Goal: Task Accomplishment & Management: Use online tool/utility

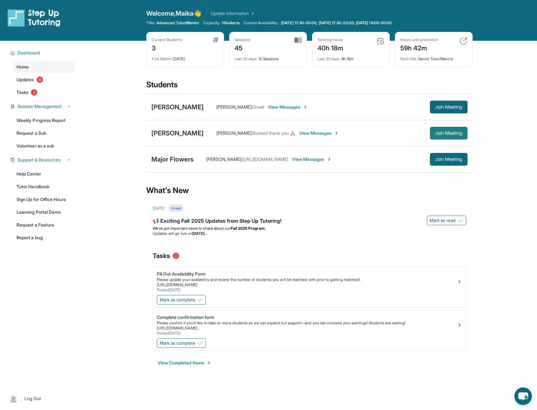
click at [445, 133] on span "Join Meeting" at bounding box center [448, 133] width 27 height 4
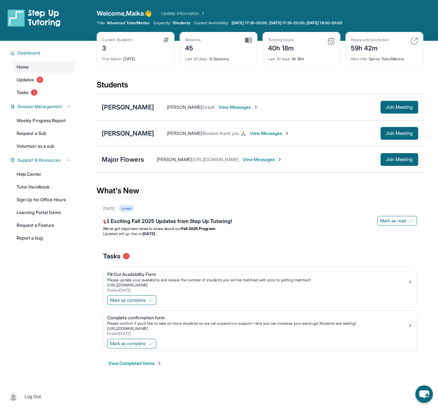
click at [143, 133] on div "[PERSON_NAME]" at bounding box center [128, 133] width 52 height 9
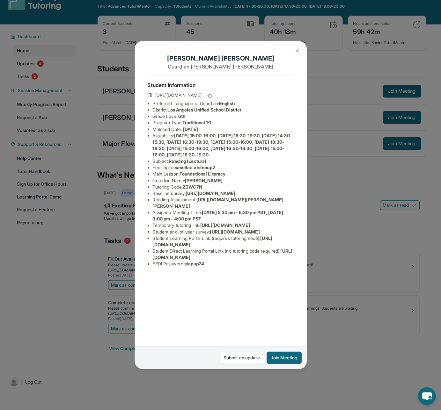
scroll to position [41, 0]
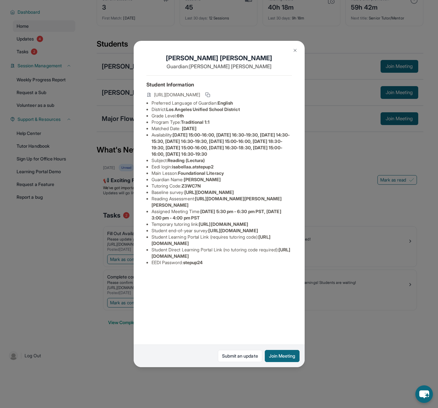
click at [192, 265] on span "stepup24" at bounding box center [193, 261] width 20 height 5
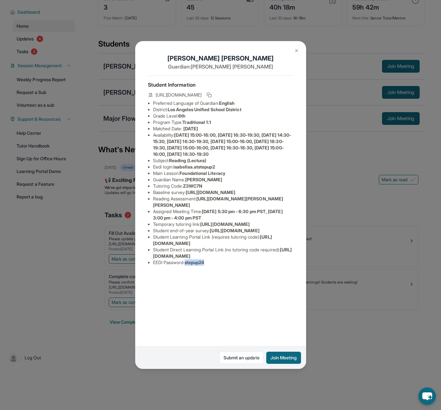
click at [296, 48] on img at bounding box center [296, 50] width 5 height 5
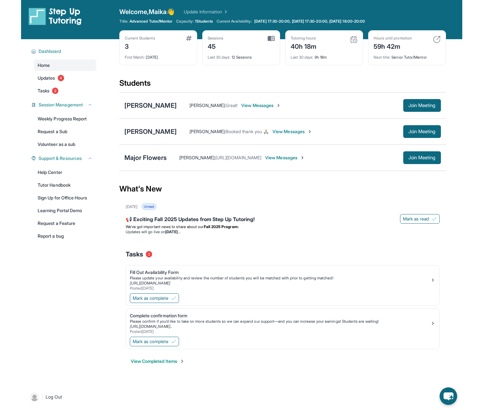
scroll to position [0, 0]
